Goal: Find specific page/section: Find specific page/section

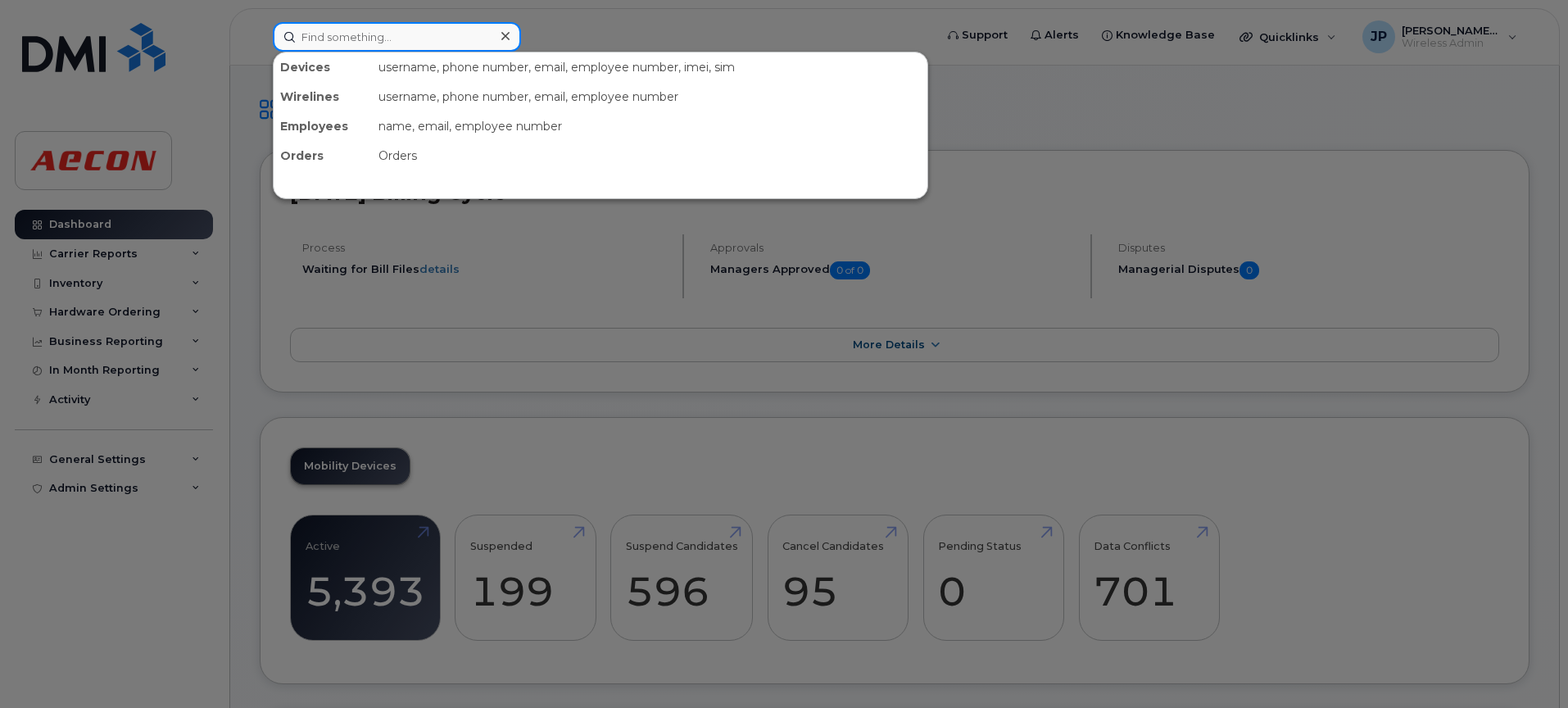
click at [421, 40] on input at bounding box center [396, 36] width 248 height 29
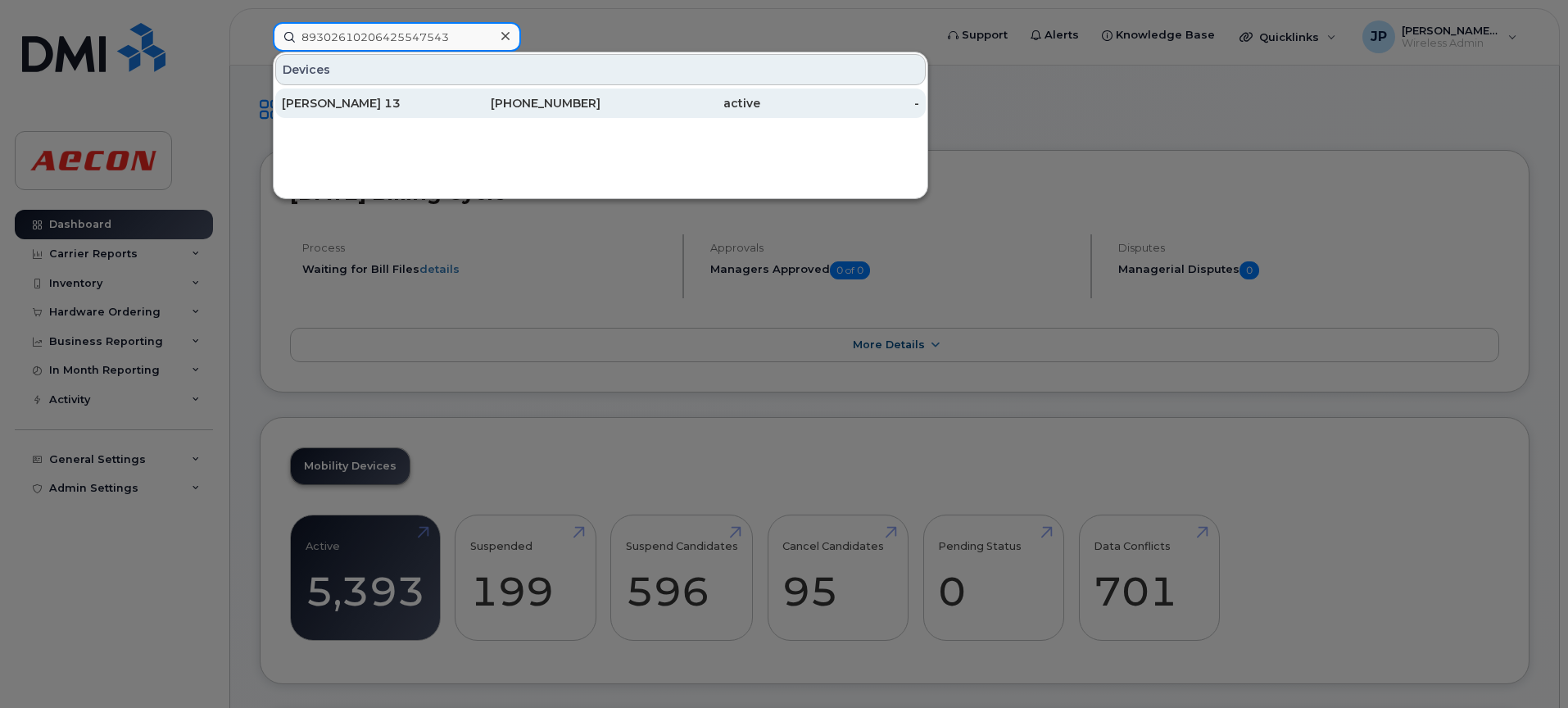
type input "89302610206425547543"
click at [368, 107] on div "[PERSON_NAME] 13" at bounding box center [361, 103] width 160 height 17
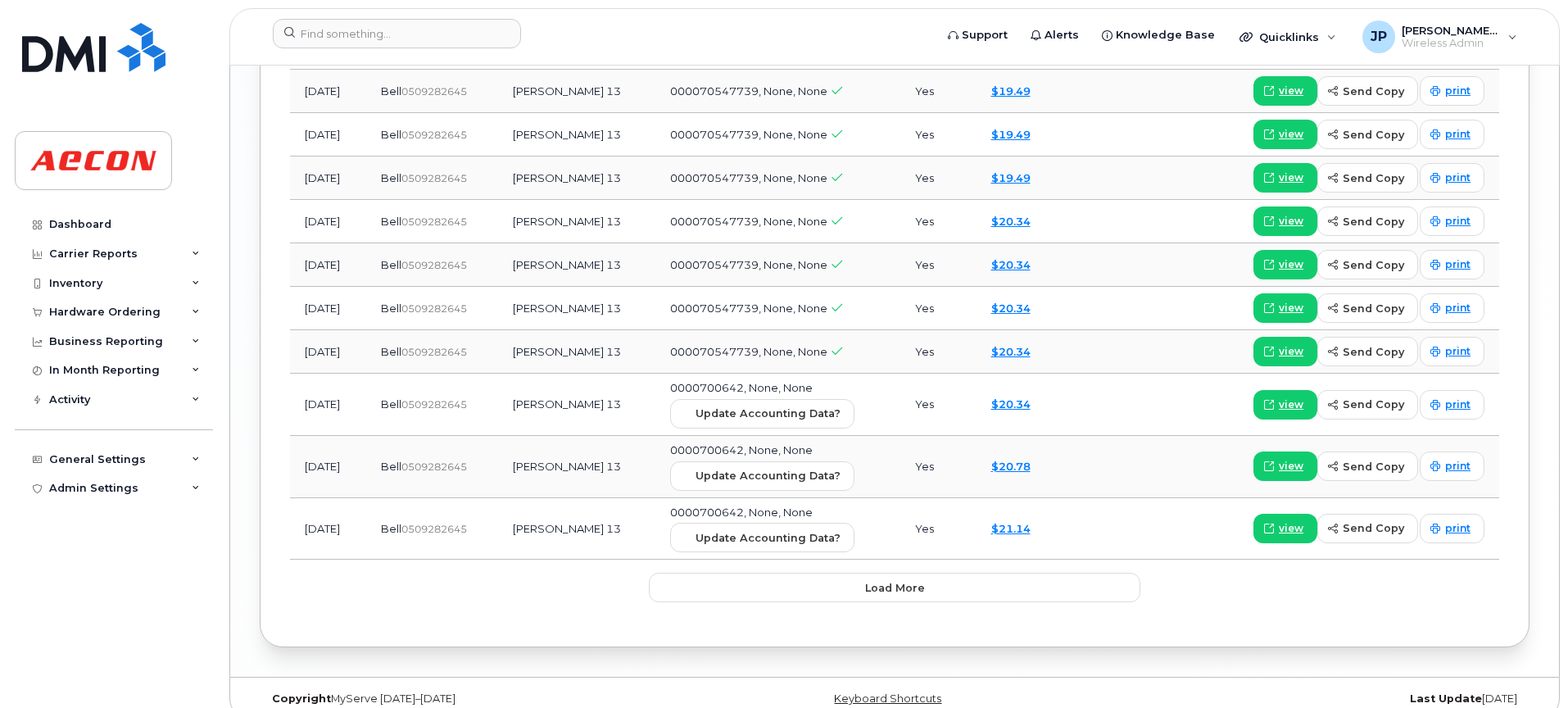
scroll to position [2783, 0]
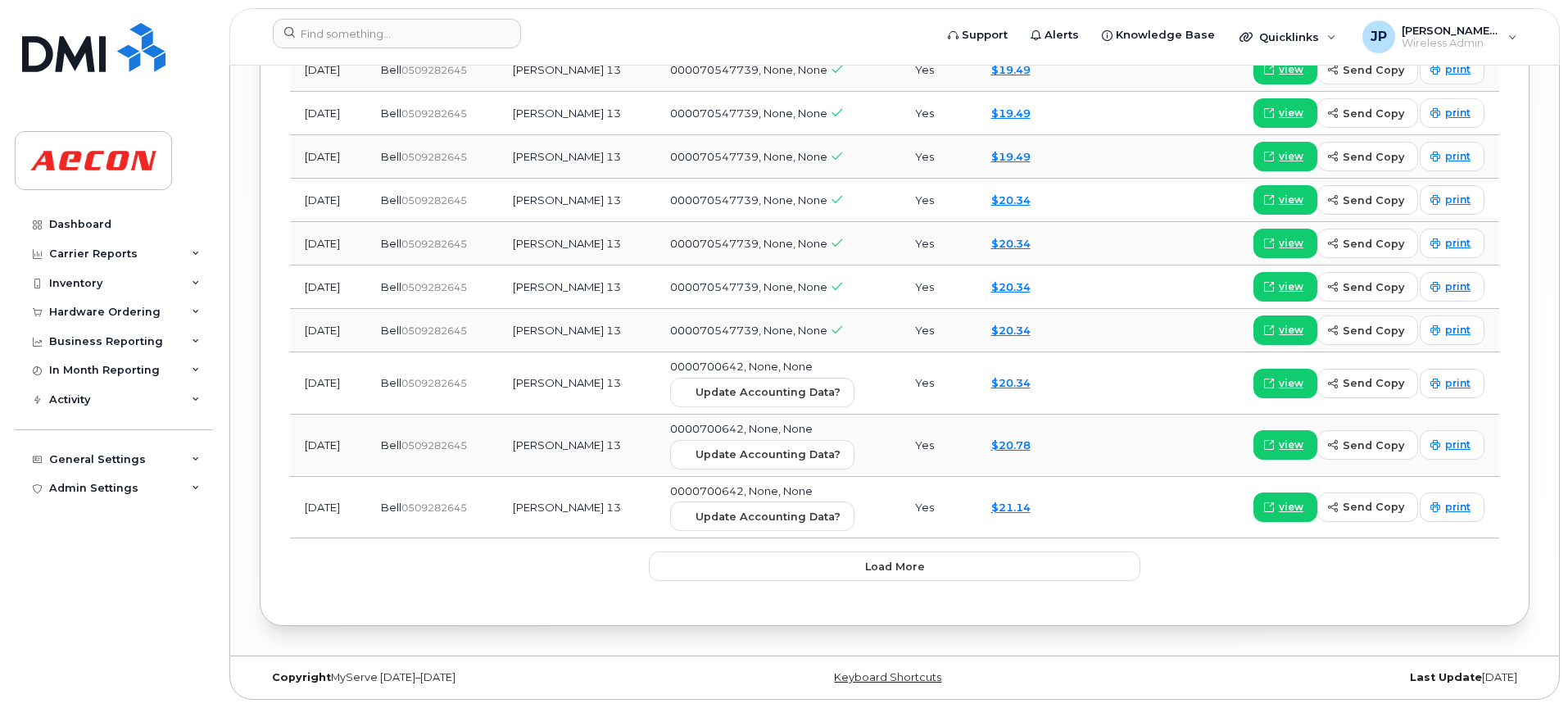
drag, startPoint x: 607, startPoint y: 322, endPoint x: 1085, endPoint y: 324, distance: 478.0
click at [1085, 324] on div "view send copy print" at bounding box center [1282, 329] width 403 height 29
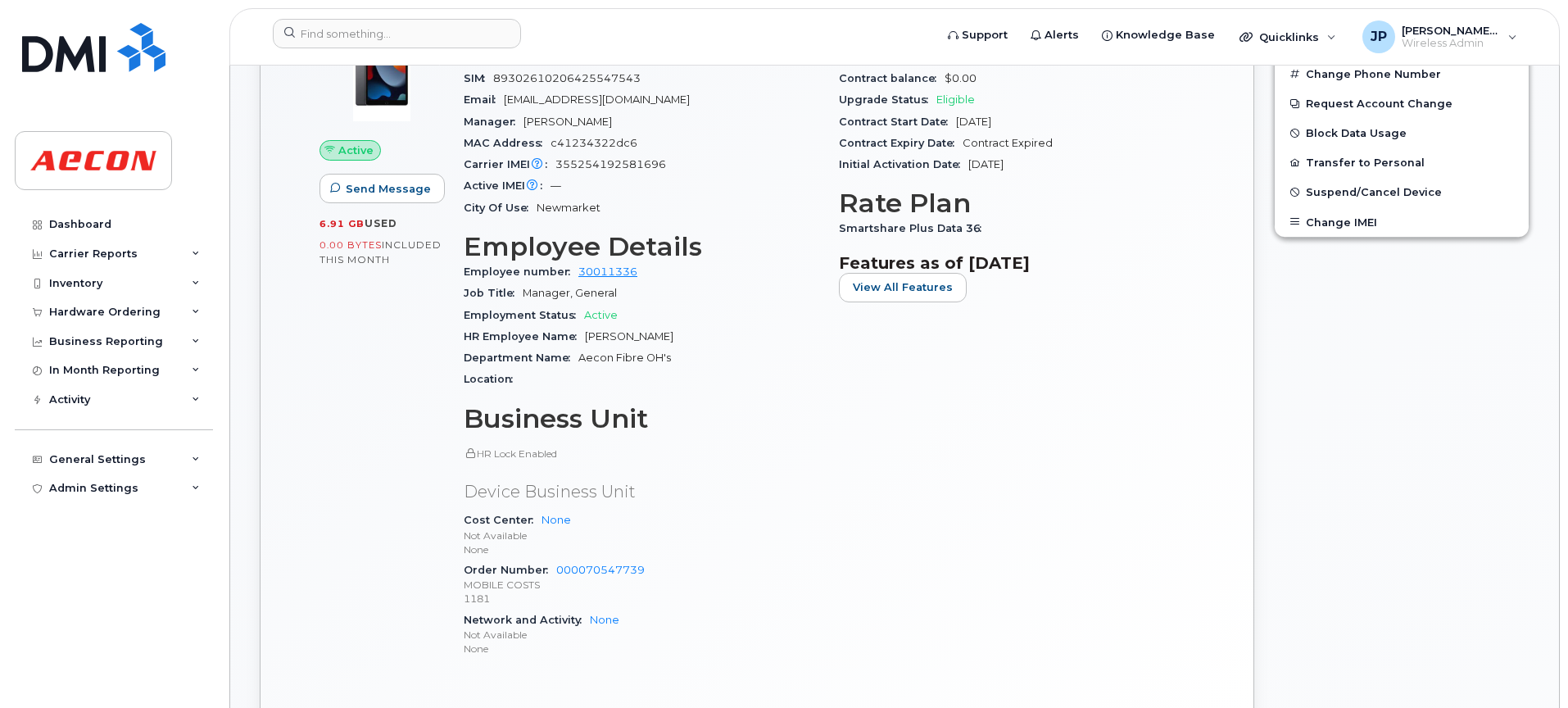
scroll to position [654, 0]
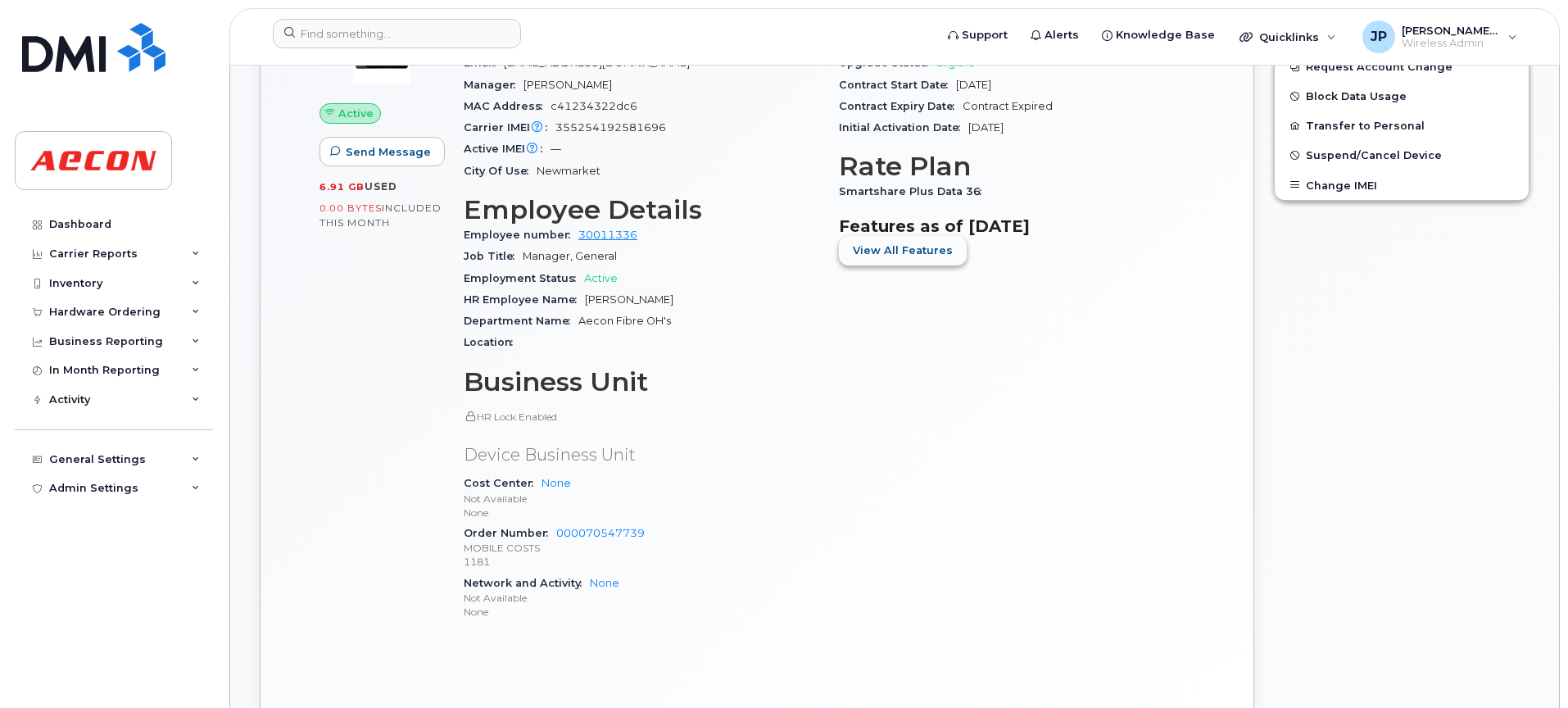
click at [936, 255] on span "View All Features" at bounding box center [902, 251] width 100 height 16
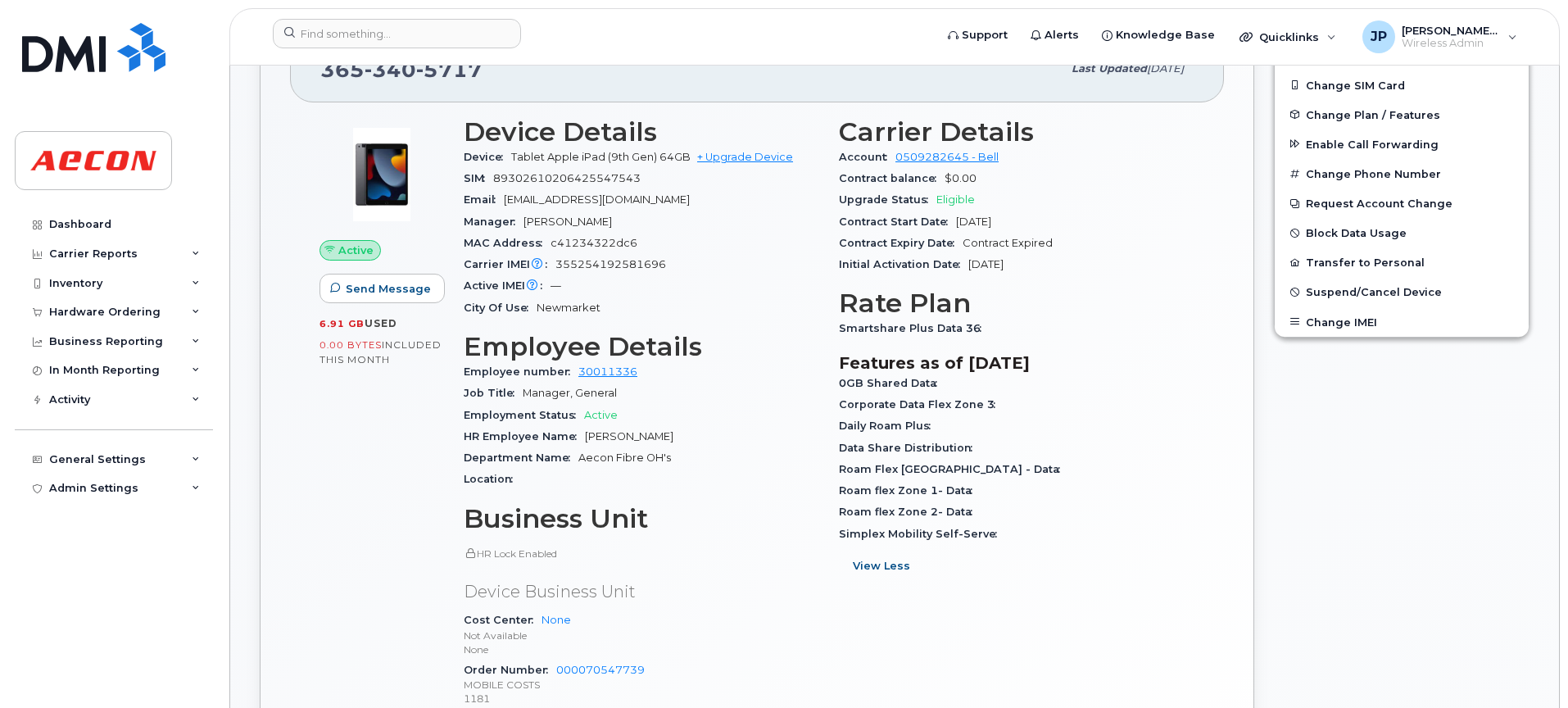
scroll to position [513, 0]
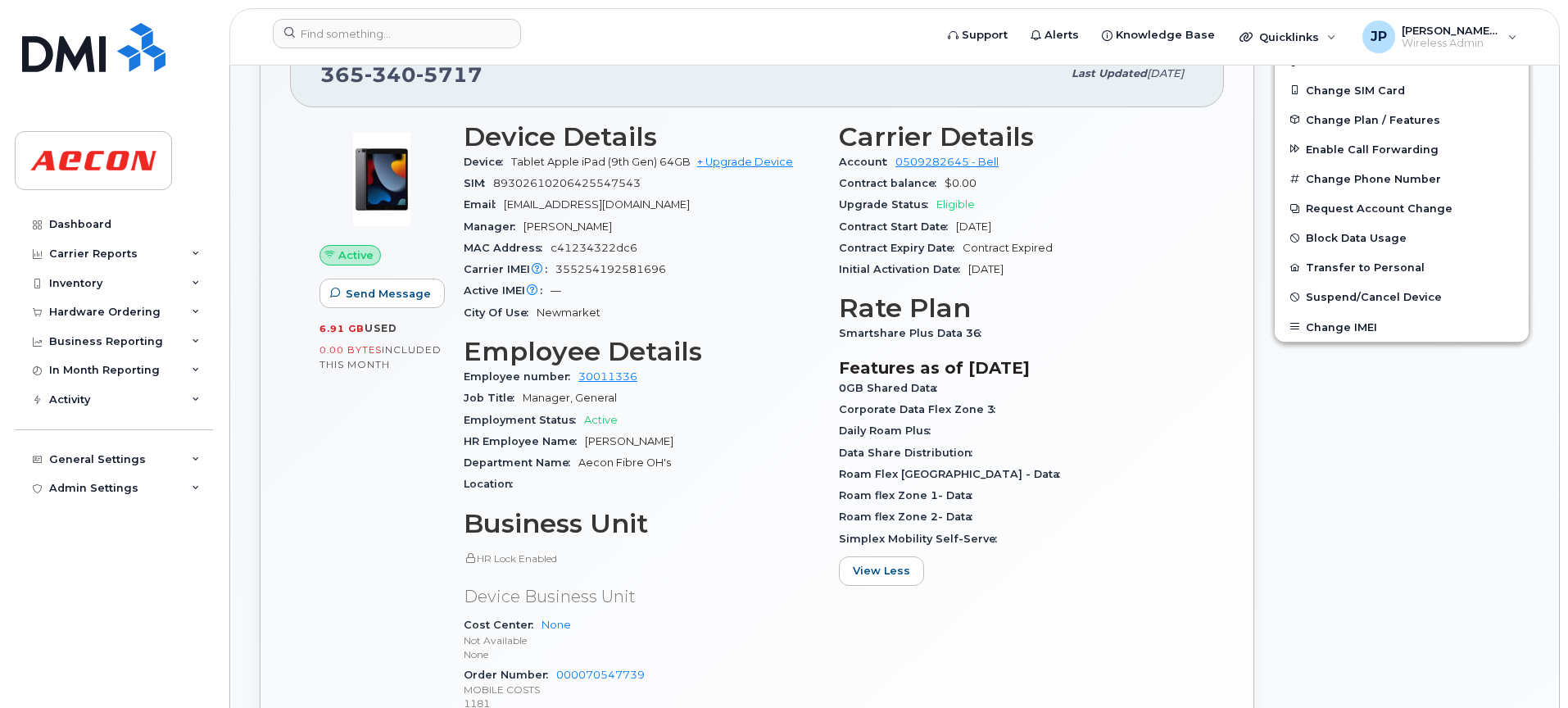
click at [195, 509] on div "Dashboard Carrier Reports Monthly Billing Data Daily Data Pooling Data Behavior…" at bounding box center [116, 447] width 202 height 473
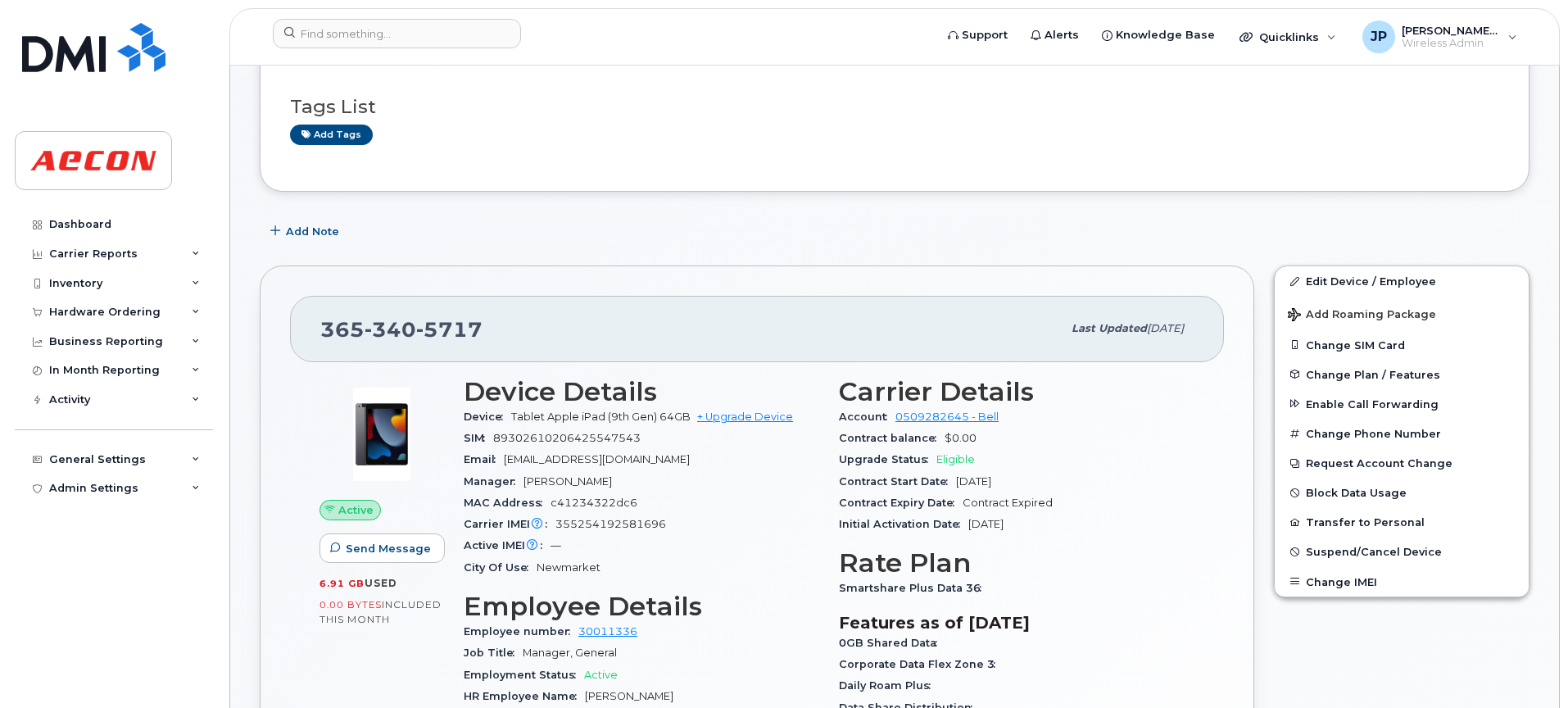
scroll to position [251, 0]
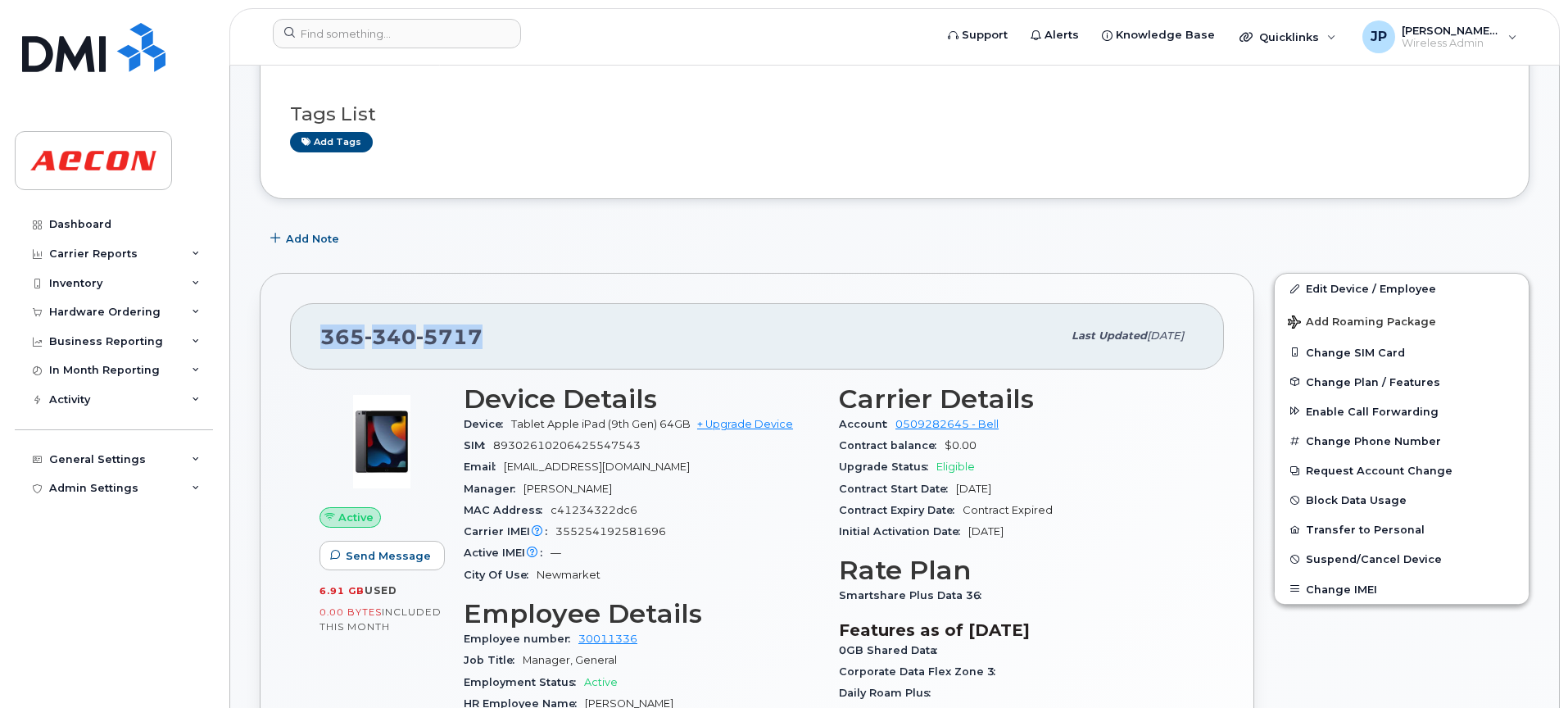
drag, startPoint x: 496, startPoint y: 336, endPoint x: 304, endPoint y: 335, distance: 192.0
click at [304, 335] on div "[PHONE_NUMBER] Last updated [DATE]" at bounding box center [757, 335] width 934 height 65
copy span "[PHONE_NUMBER]"
click at [471, 425] on span "Device" at bounding box center [487, 424] width 48 height 12
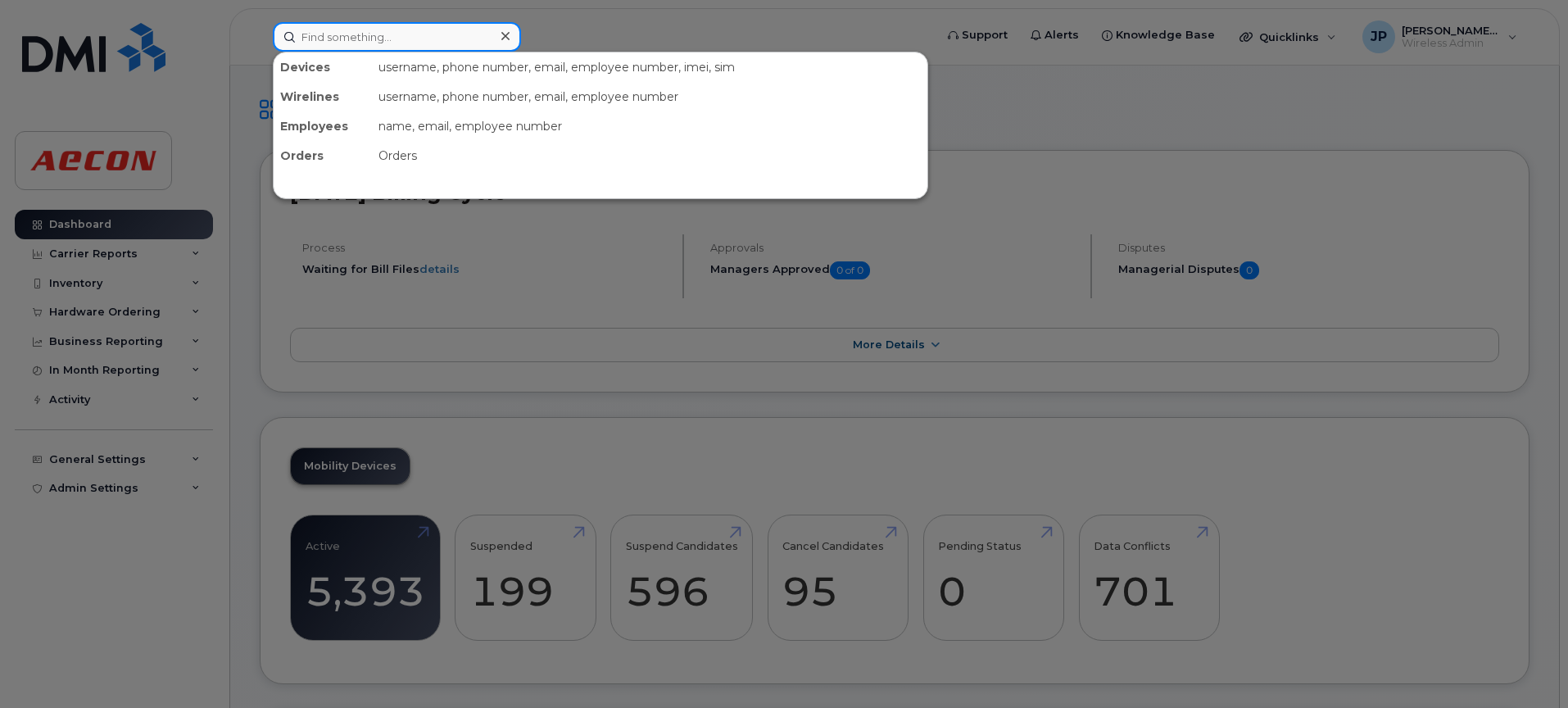
click at [378, 40] on input at bounding box center [396, 36] width 248 height 29
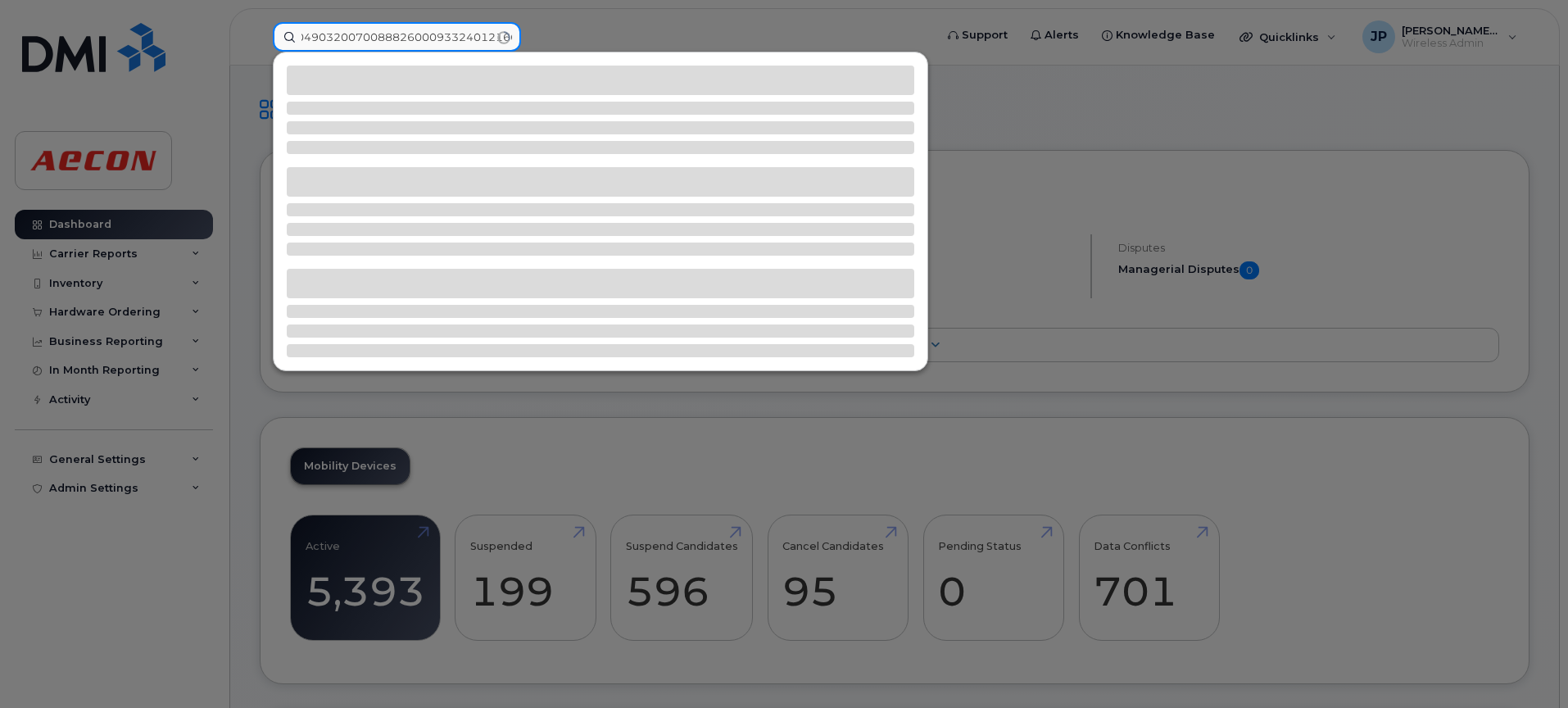
scroll to position [0, 27]
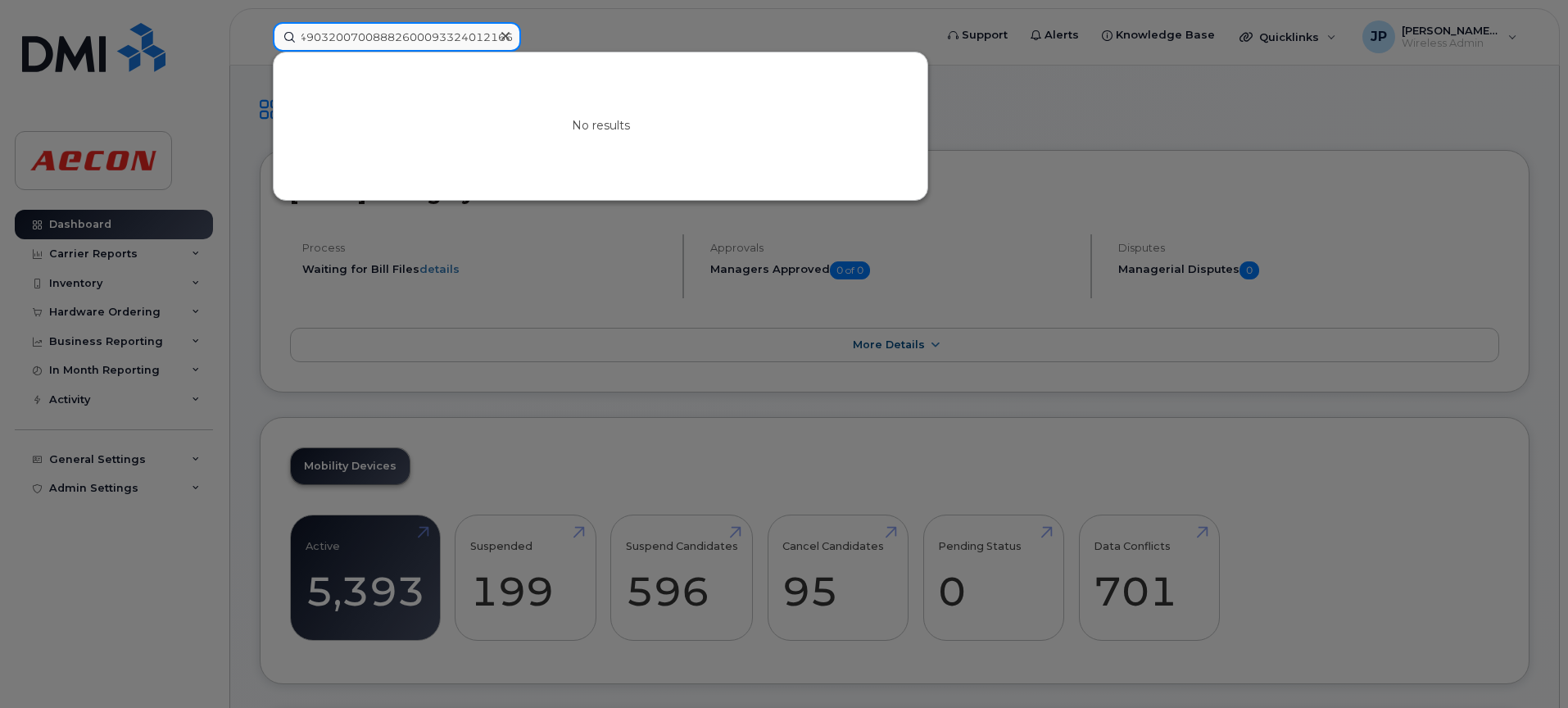
type input "89049032007008882600093324012166"
